Goal: Task Accomplishment & Management: Manage account settings

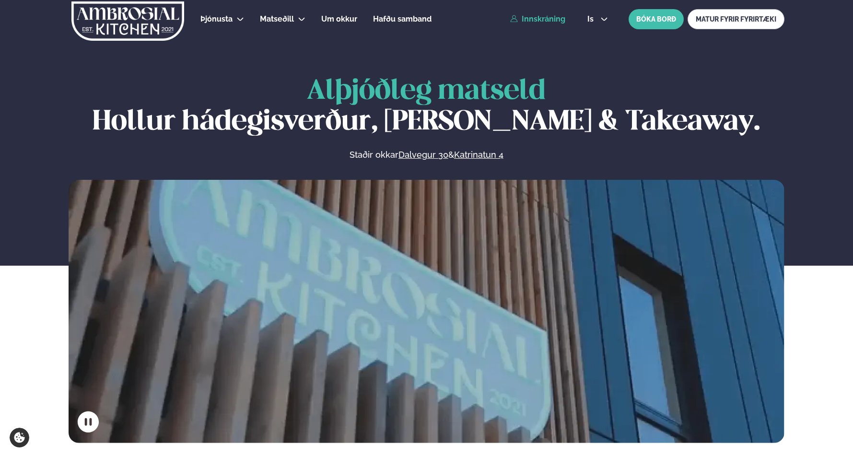
click at [546, 22] on link "Innskráning" at bounding box center [537, 19] width 55 height 9
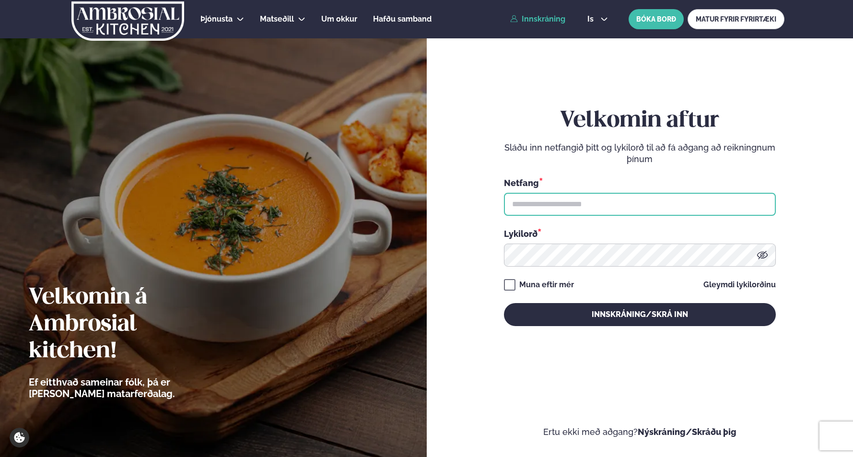
type input "**********"
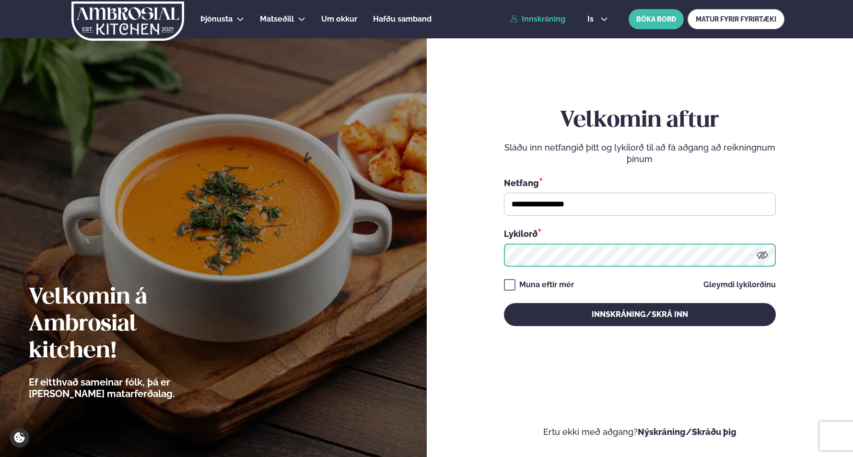
click at [640, 314] on button "Innskráning/Skrá inn" at bounding box center [640, 314] width 272 height 23
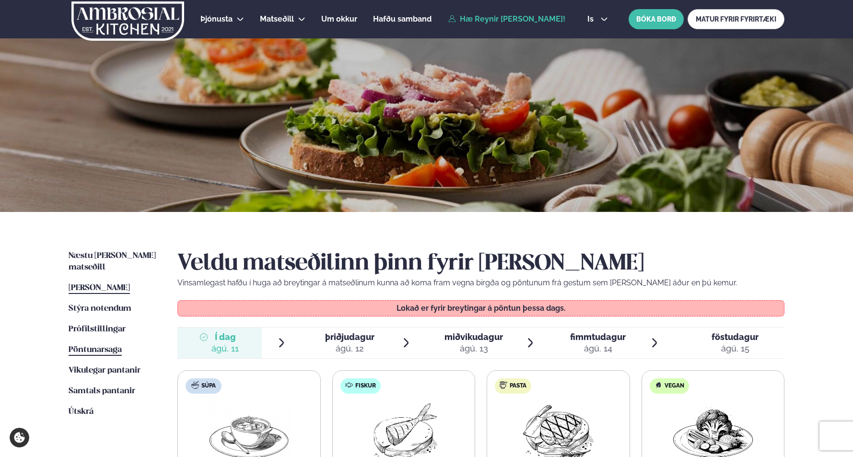
click at [104, 346] on span "Pöntunarsaga" at bounding box center [95, 350] width 53 height 8
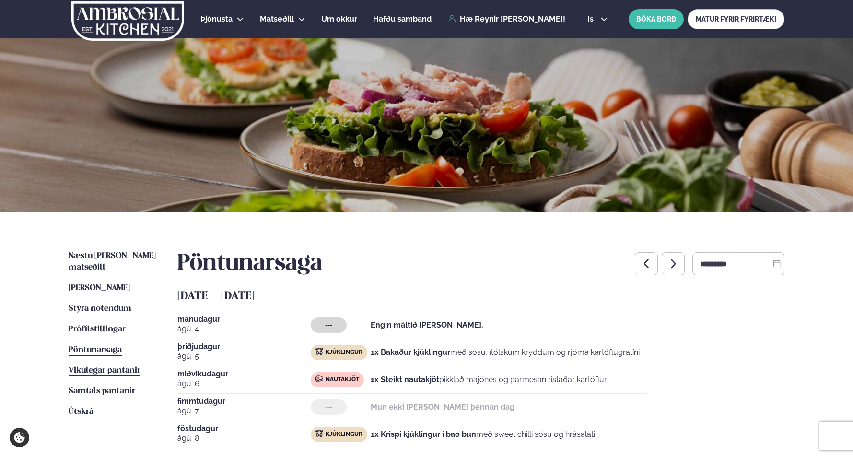
click at [112, 366] on span "Vikulegar pantanir" at bounding box center [105, 370] width 72 height 8
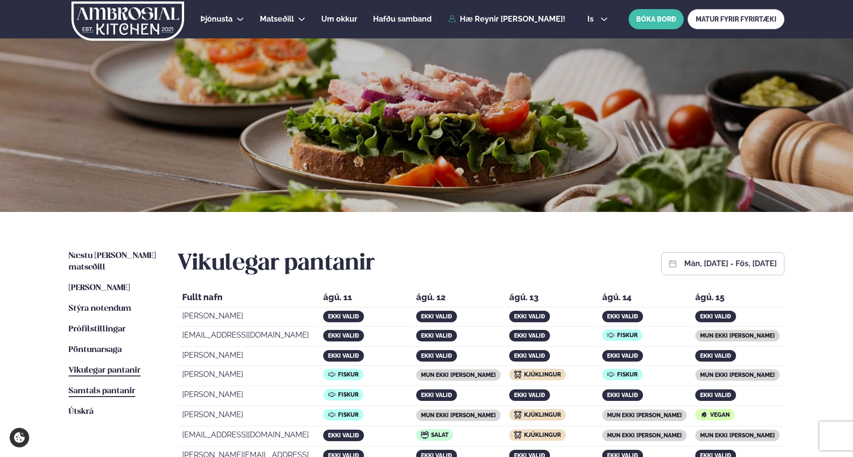
click at [108, 387] on span "Samtals pantanir" at bounding box center [102, 391] width 67 height 8
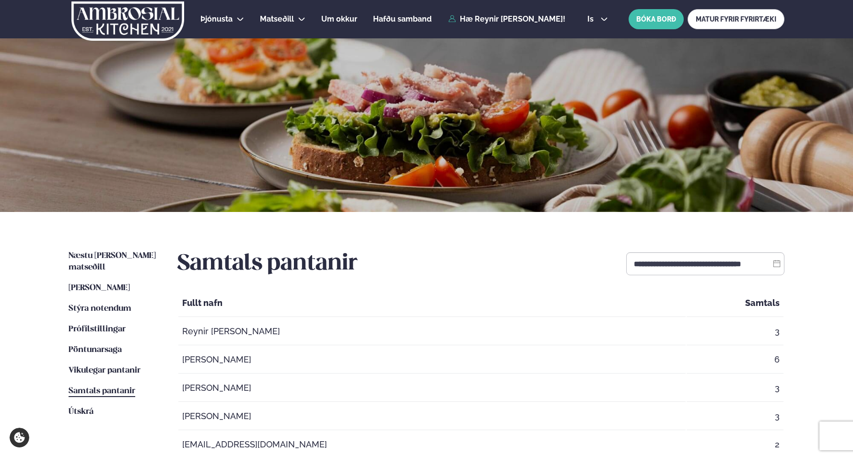
click at [778, 261] on icon at bounding box center [777, 264] width 8 height 8
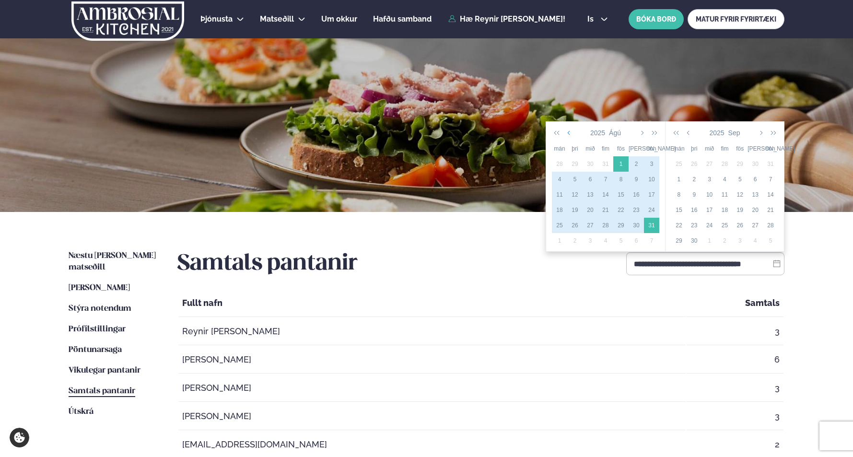
click at [570, 132] on icon "button" at bounding box center [569, 133] width 5 height 8
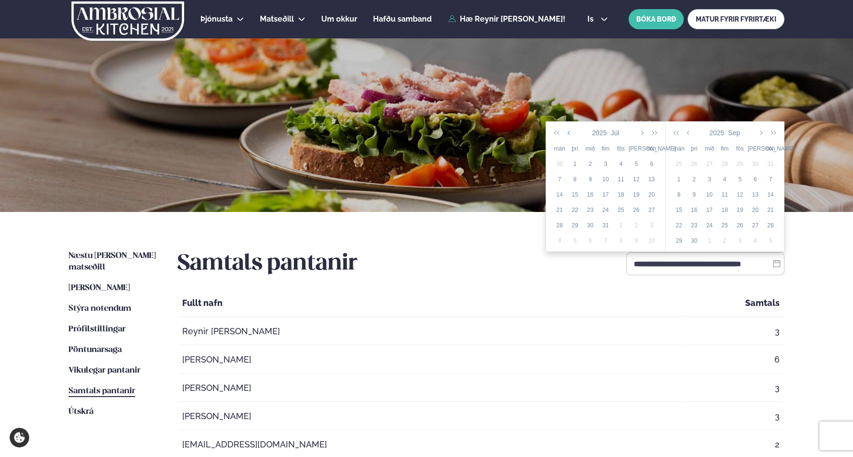
click at [570, 132] on icon "button" at bounding box center [569, 133] width 5 height 8
click at [634, 208] on div "21" at bounding box center [635, 210] width 15 height 9
click at [687, 134] on icon "button" at bounding box center [688, 133] width 5 height 8
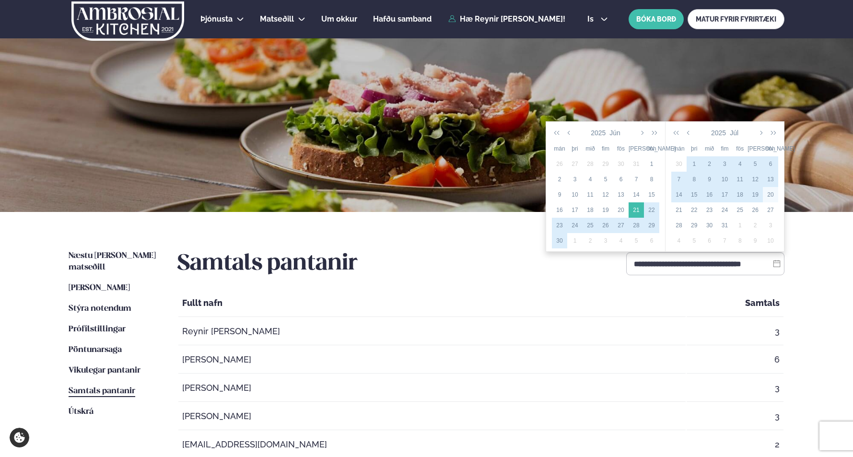
click at [772, 193] on div "20" at bounding box center [770, 194] width 15 height 9
type input "**********"
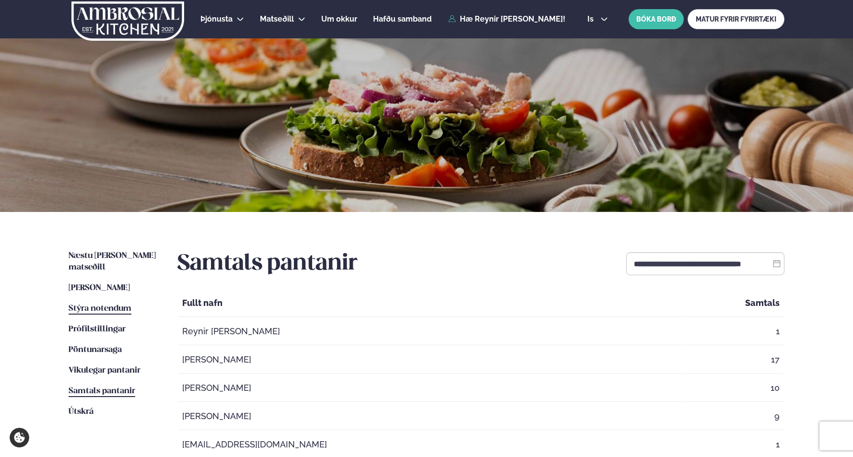
click at [98, 304] on span "Stýra notendum" at bounding box center [100, 308] width 63 height 8
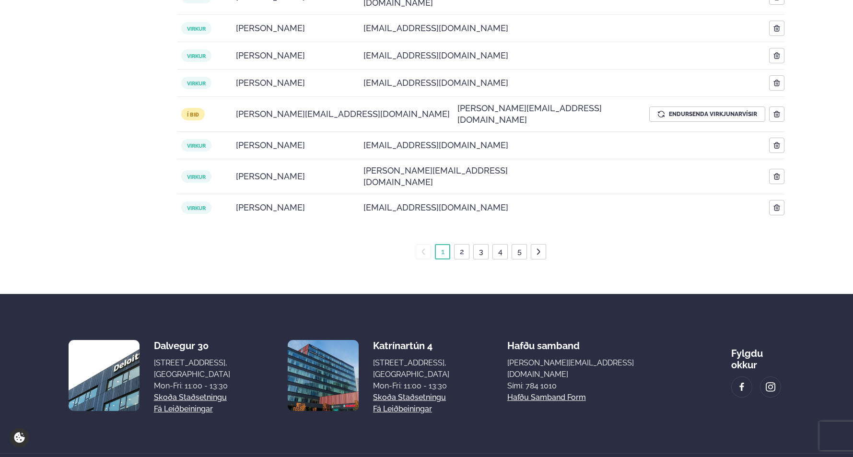
scroll to position [456, 0]
click at [520, 244] on link "5" at bounding box center [519, 251] width 8 height 15
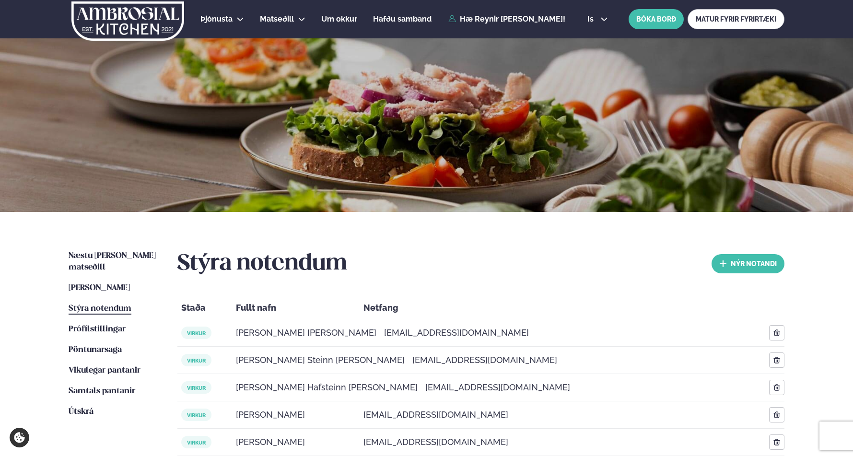
scroll to position [0, 0]
click at [93, 260] on link "Næstu [PERSON_NAME] matseðill Næsta vika" at bounding box center [114, 261] width 90 height 23
